Goal: Transaction & Acquisition: Purchase product/service

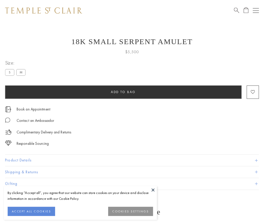
scroll to position [20, 0]
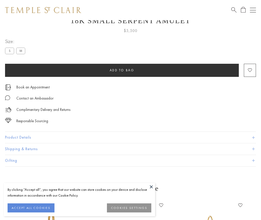
click at [122, 70] on span "Add to bag" at bounding box center [122, 70] width 25 height 4
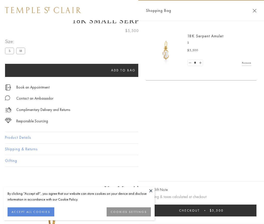
click at [201, 210] on button "Checkout $5,500" at bounding box center [201, 210] width 111 height 12
